Goal: Information Seeking & Learning: Learn about a topic

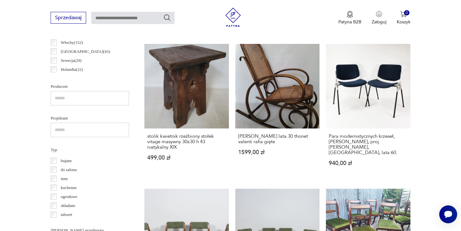
scroll to position [385, 0]
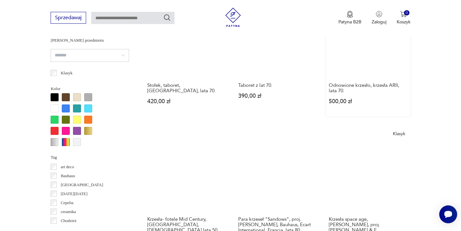
scroll to position [598, 0]
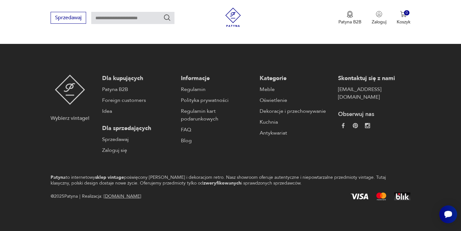
scroll to position [106, 0]
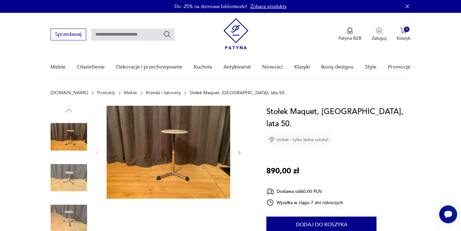
click at [73, 183] on img at bounding box center [69, 177] width 36 height 36
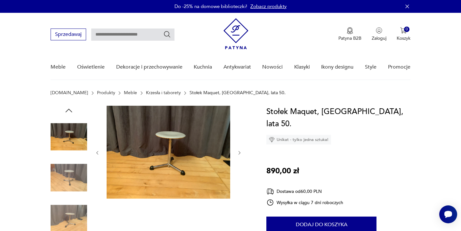
click at [76, 207] on img at bounding box center [69, 218] width 36 height 36
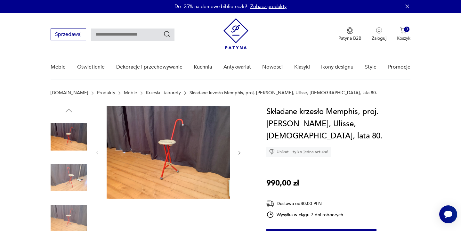
click at [163, 147] on img at bounding box center [168, 152] width 123 height 93
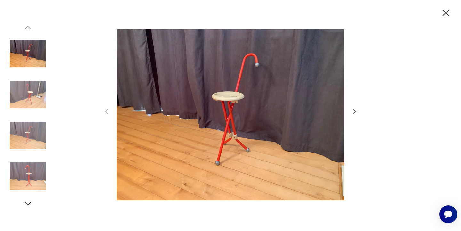
click at [34, 90] on img at bounding box center [28, 94] width 36 height 36
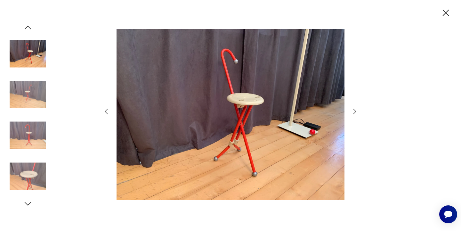
click at [28, 139] on img at bounding box center [28, 135] width 36 height 36
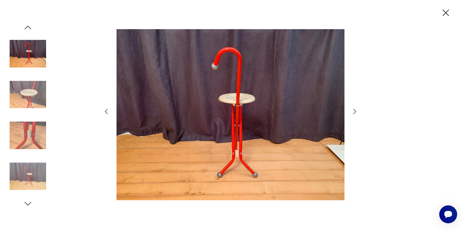
click at [36, 175] on img at bounding box center [28, 176] width 36 height 36
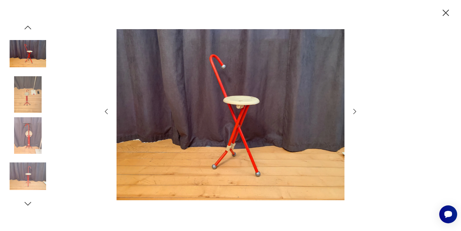
click at [33, 99] on img at bounding box center [28, 94] width 36 height 36
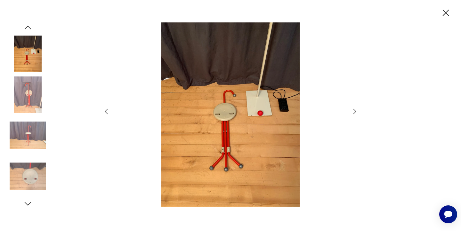
click at [26, 99] on img at bounding box center [28, 94] width 36 height 36
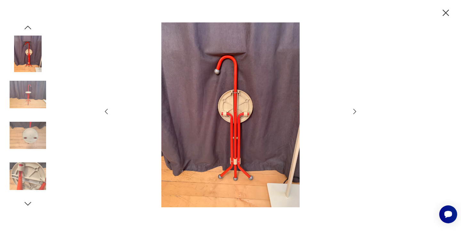
click at [30, 140] on img at bounding box center [28, 135] width 36 height 36
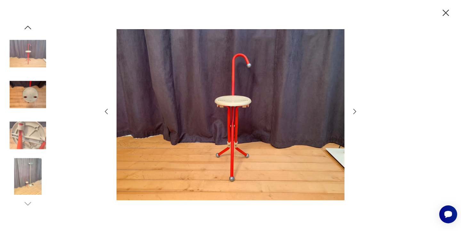
click at [36, 85] on img at bounding box center [28, 94] width 36 height 36
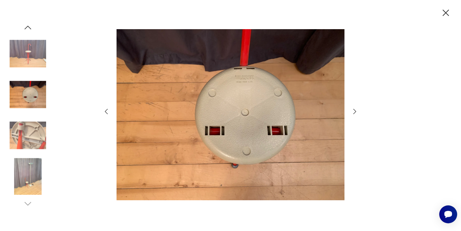
click at [26, 171] on img at bounding box center [28, 176] width 36 height 36
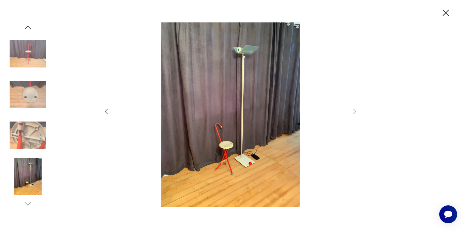
click at [447, 11] on icon "button" at bounding box center [445, 12] width 11 height 11
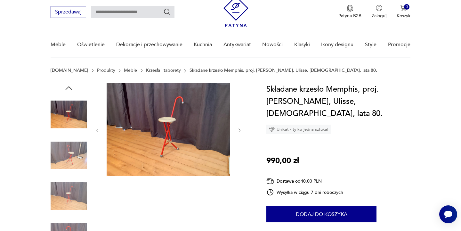
scroll to position [29, 0]
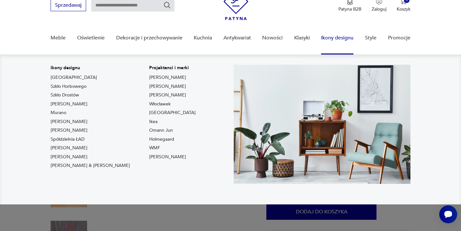
click at [333, 37] on link "Ikony designu" at bounding box center [337, 38] width 32 height 25
